Goal: Navigation & Orientation: Go to known website

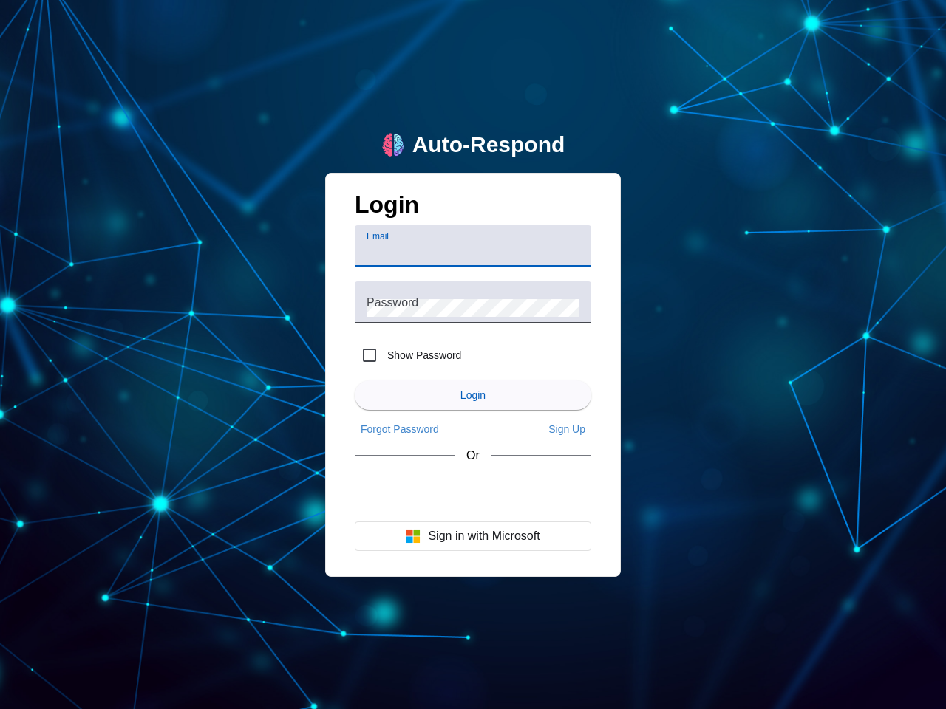
click at [473, 246] on input "Email" at bounding box center [472, 252] width 213 height 18
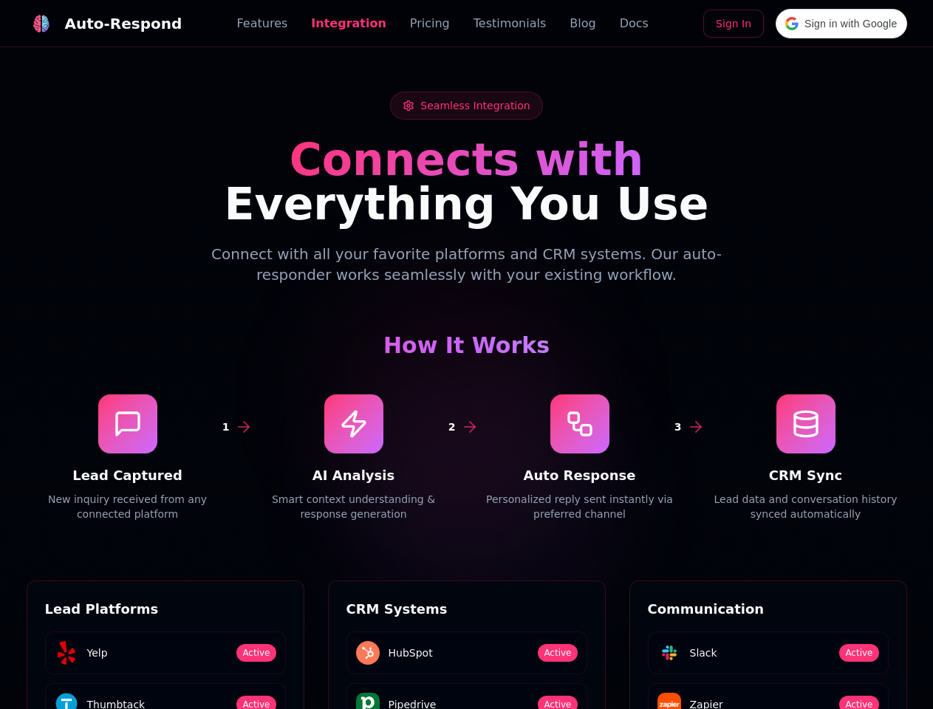
scroll to position [1996, 0]
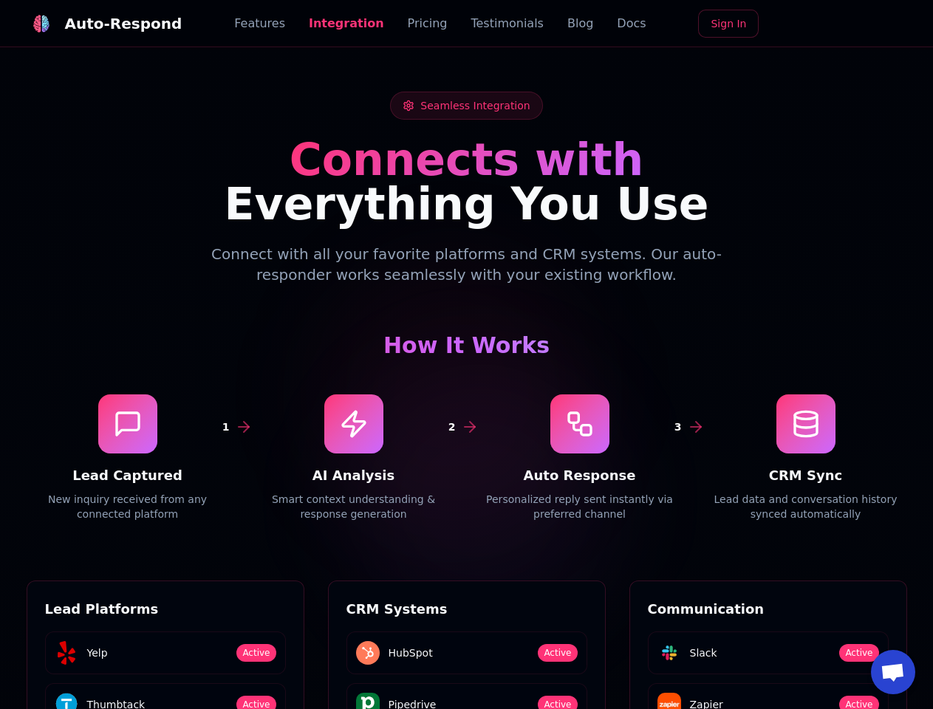
click at [95, 24] on div "Auto-Respond" at bounding box center [123, 23] width 117 height 21
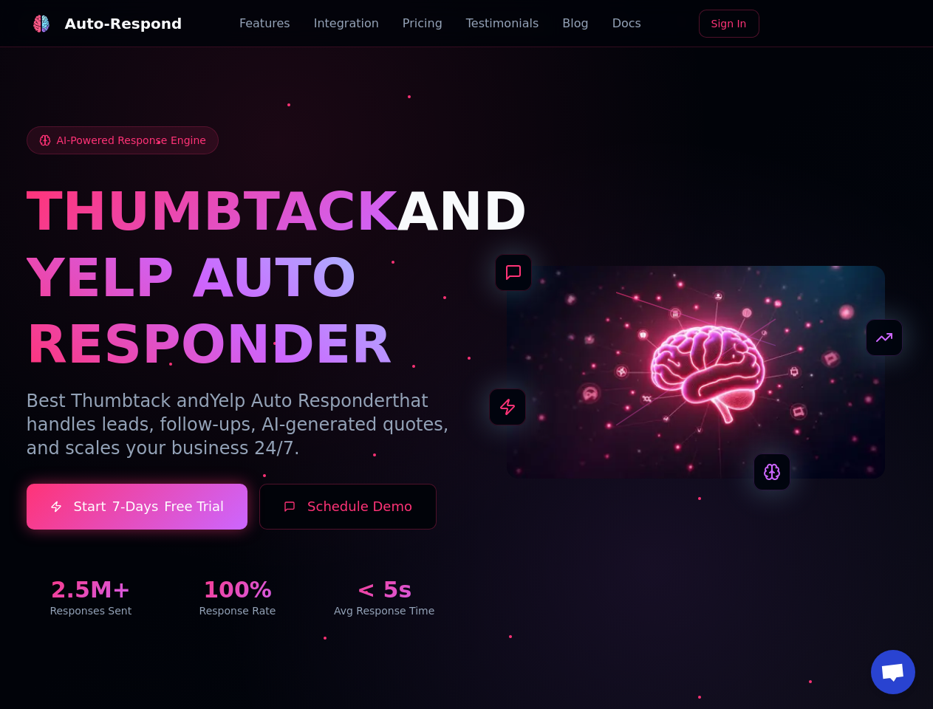
click at [893, 672] on span "Open chat" at bounding box center [893, 673] width 24 height 21
